Goal: Transaction & Acquisition: Purchase product/service

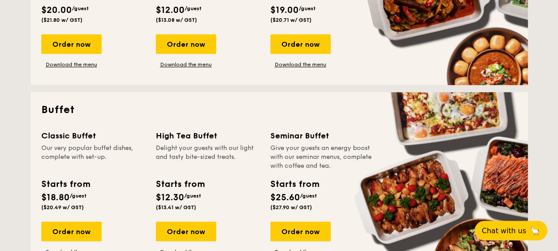
scroll to position [400, 0]
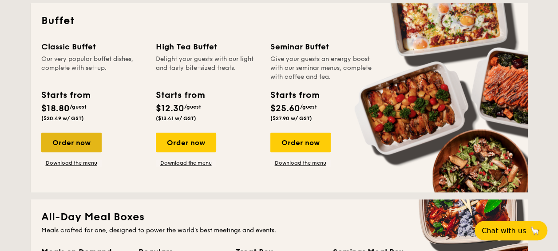
click at [74, 147] on div "Order now" at bounding box center [71, 142] width 60 height 20
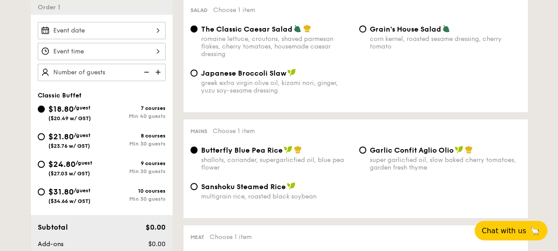
scroll to position [267, 0]
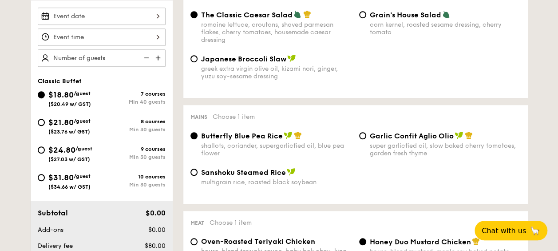
drag, startPoint x: 50, startPoint y: 151, endPoint x: 56, endPoint y: 151, distance: 5.8
click at [50, 151] on span "$24.80" at bounding box center [61, 150] width 27 height 10
click at [45, 151] on input "$24.80 /guest ($27.03 w/ GST) 9 courses Min 30 guests" at bounding box center [41, 149] width 7 height 7
radio input "true"
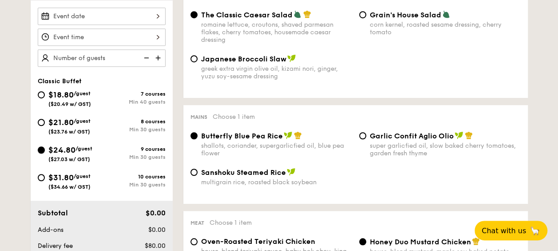
radio input "true"
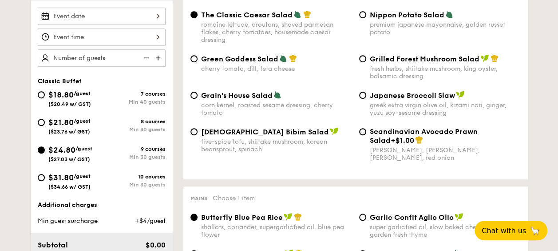
click at [154, 57] on img at bounding box center [158, 57] width 13 height 17
click at [155, 57] on img at bounding box center [158, 57] width 13 height 17
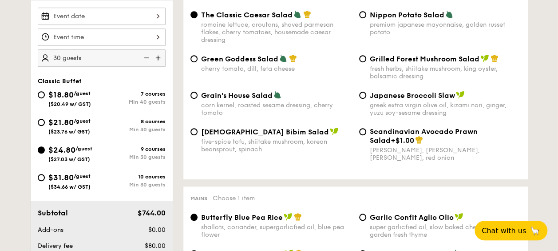
click at [155, 57] on img at bounding box center [158, 57] width 13 height 17
click at [142, 56] on img at bounding box center [145, 57] width 13 height 17
click at [156, 56] on img at bounding box center [158, 57] width 13 height 17
type input "35 guests"
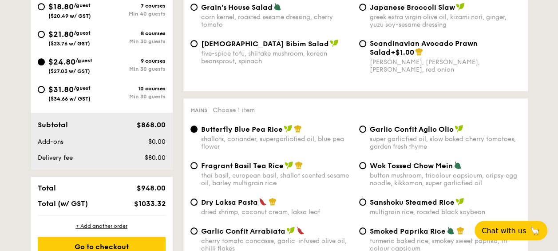
scroll to position [355, 0]
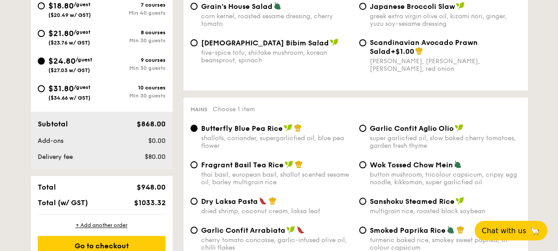
drag, startPoint x: 164, startPoint y: 203, endPoint x: 140, endPoint y: 202, distance: 24.0
click at [140, 202] on span "$1033.32" at bounding box center [150, 202] width 32 height 8
drag, startPoint x: 166, startPoint y: 126, endPoint x: 143, endPoint y: 125, distance: 23.1
click at [143, 125] on div "$868.00" at bounding box center [142, 124] width 54 height 11
copy span "868.00"
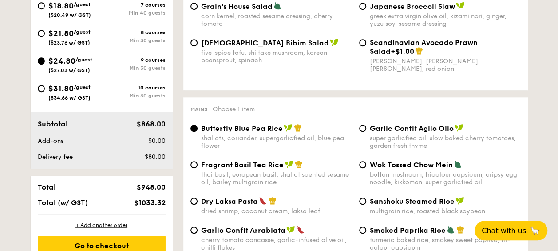
drag, startPoint x: 142, startPoint y: 187, endPoint x: 167, endPoint y: 187, distance: 25.8
click at [167, 187] on div "$948.00" at bounding box center [142, 187] width 54 height 8
copy span "948.00"
drag, startPoint x: 140, startPoint y: 203, endPoint x: 167, endPoint y: 203, distance: 26.7
click at [167, 203] on div "$1033.32" at bounding box center [142, 202] width 54 height 8
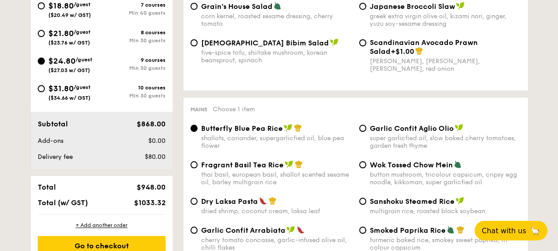
copy span "1033.32"
